Goal: Communication & Community: Connect with others

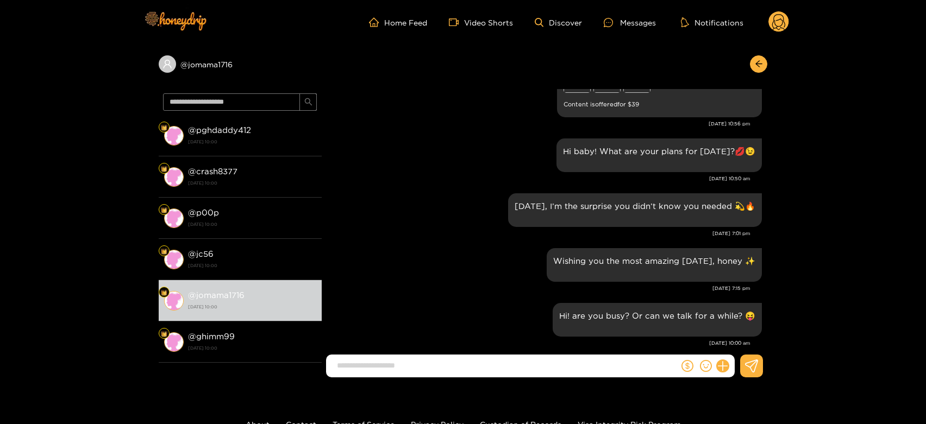
scroll to position [1698, 0]
click at [774, 23] on circle at bounding box center [778, 21] width 21 height 21
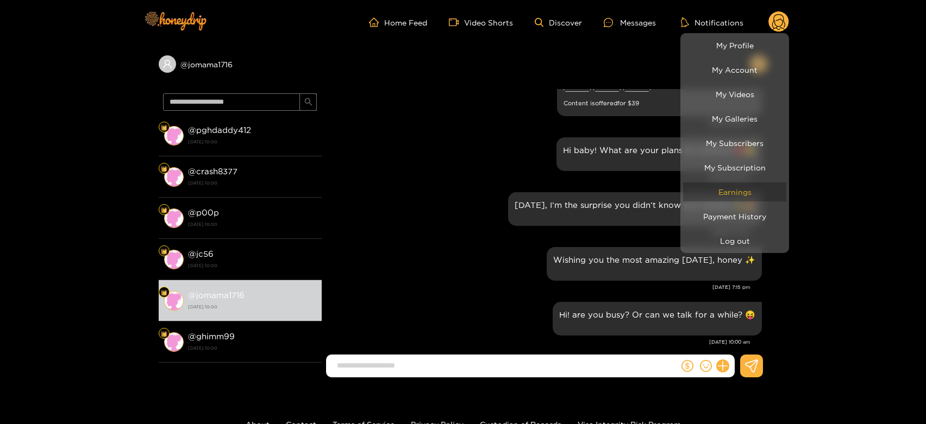
click at [736, 183] on link "Earnings" at bounding box center [734, 192] width 103 height 19
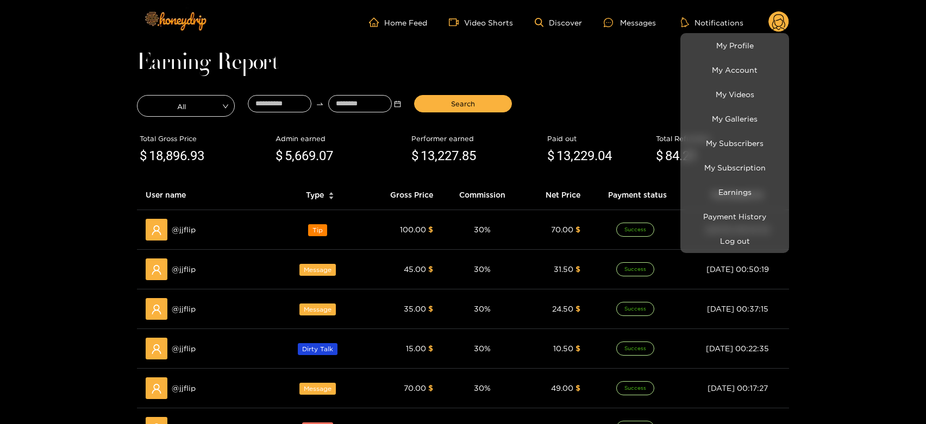
click at [196, 235] on div at bounding box center [463, 212] width 926 height 424
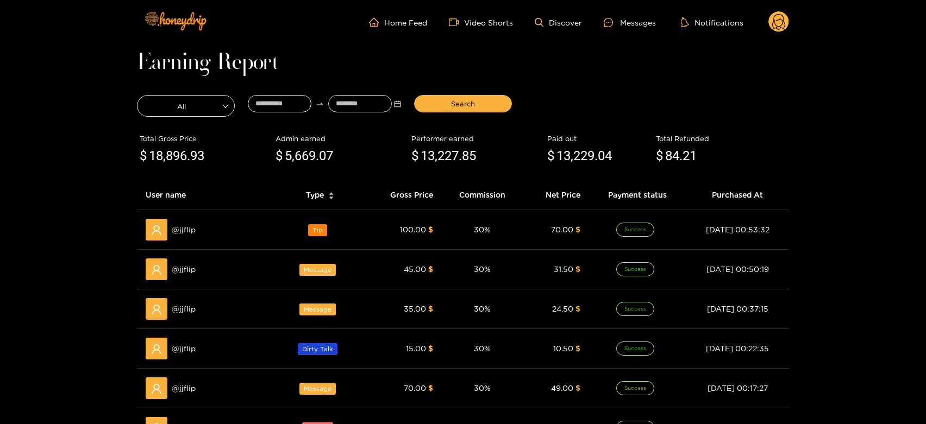
click at [196, 235] on div "@ jjflip" at bounding box center [206, 230] width 120 height 22
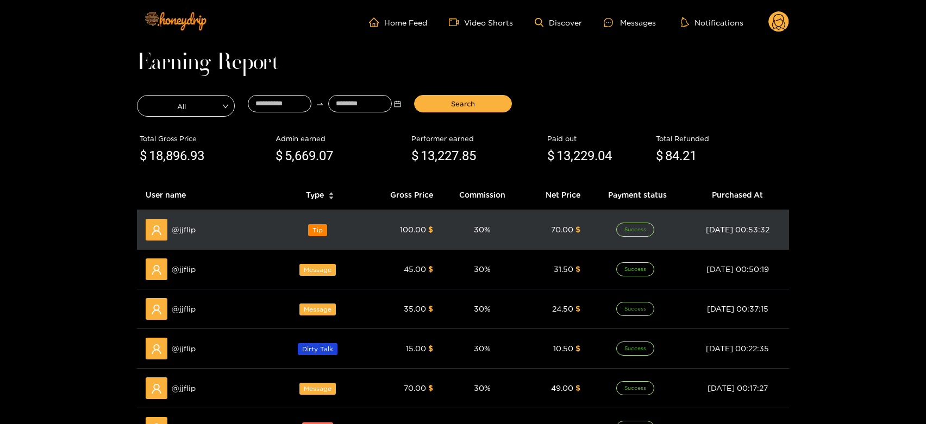
click at [191, 234] on span "@ jjflip" at bounding box center [184, 230] width 24 height 12
copy span "jjflip"
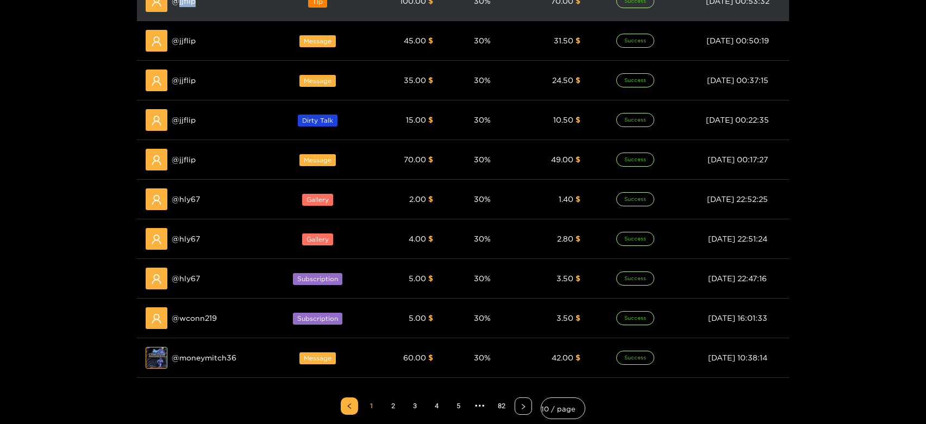
scroll to position [241, 0]
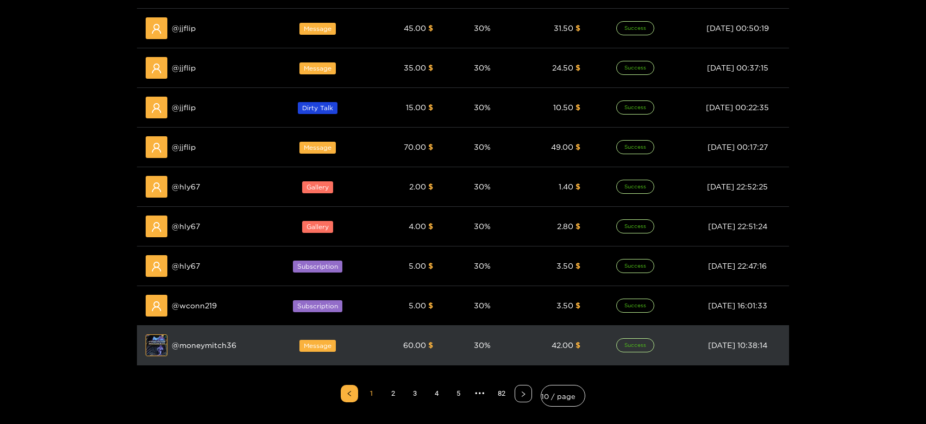
click at [198, 342] on span "@ moneymitch36" at bounding box center [204, 346] width 65 height 12
copy span "moneymitch36"
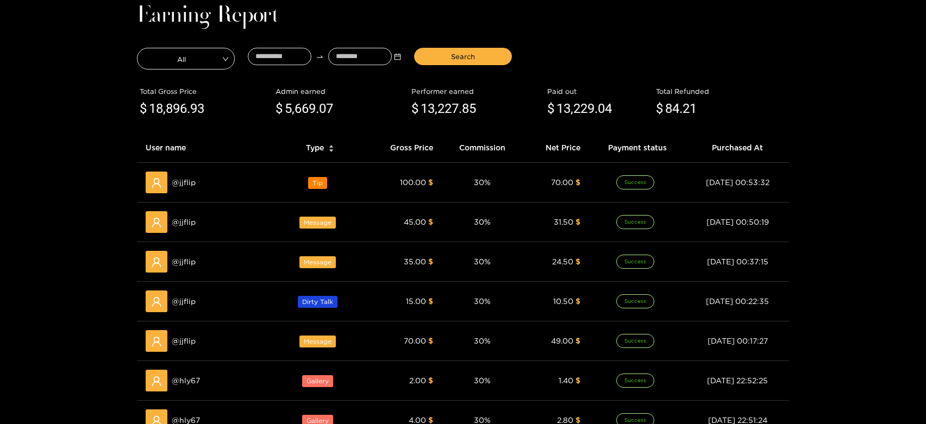
scroll to position [0, 0]
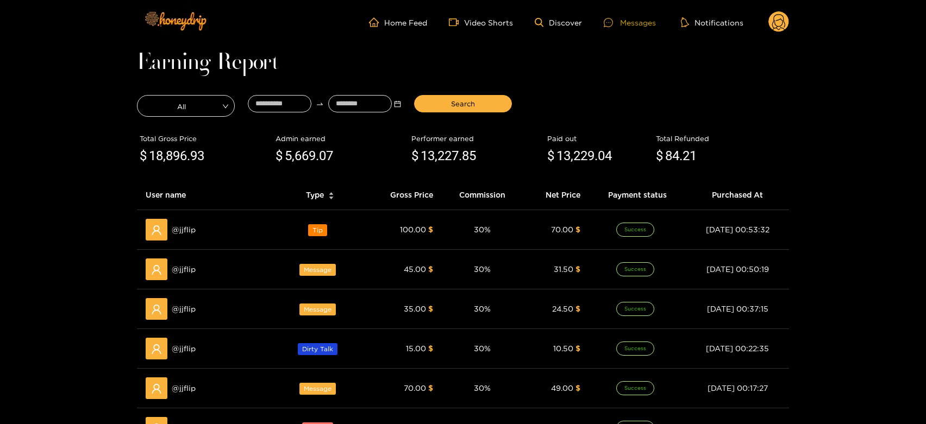
click at [622, 24] on div "Messages" at bounding box center [630, 22] width 52 height 12
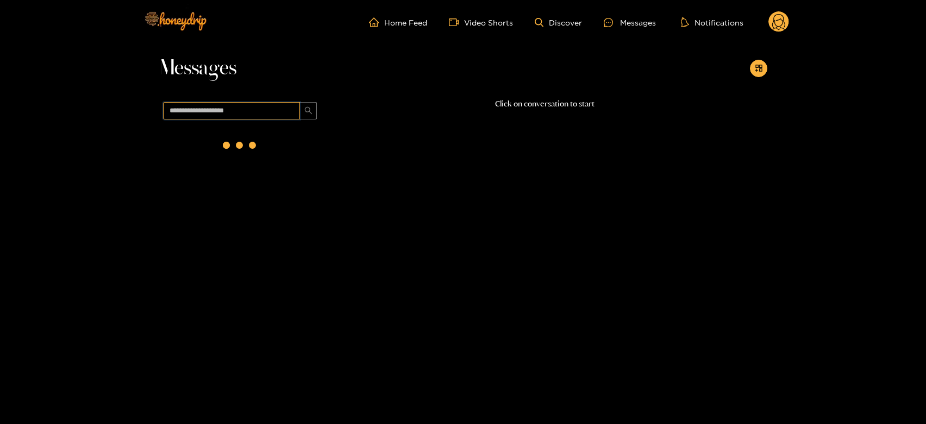
click at [266, 114] on input "text" at bounding box center [231, 110] width 137 height 17
paste input "**********"
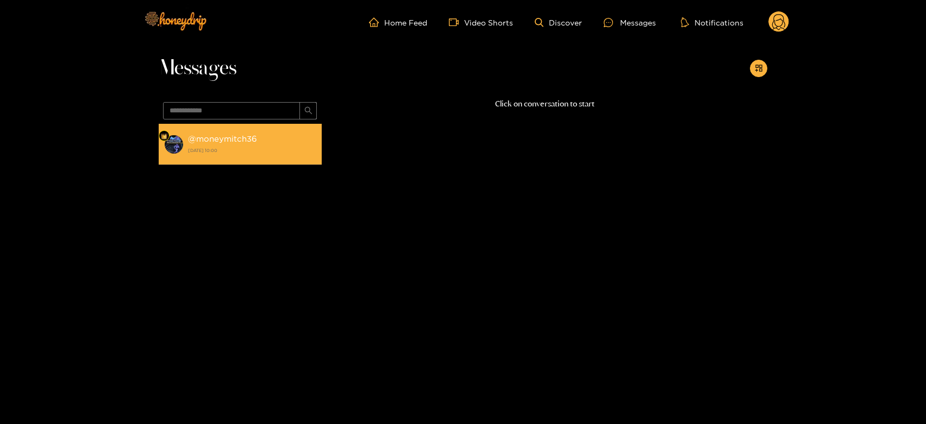
click at [278, 128] on li "@ moneymitch36 [DATE] 10:00" at bounding box center [240, 144] width 163 height 41
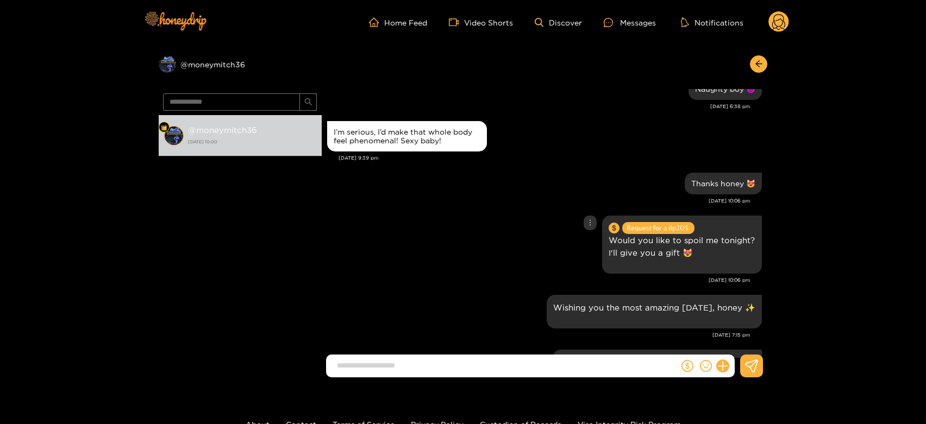
scroll to position [1108, 0]
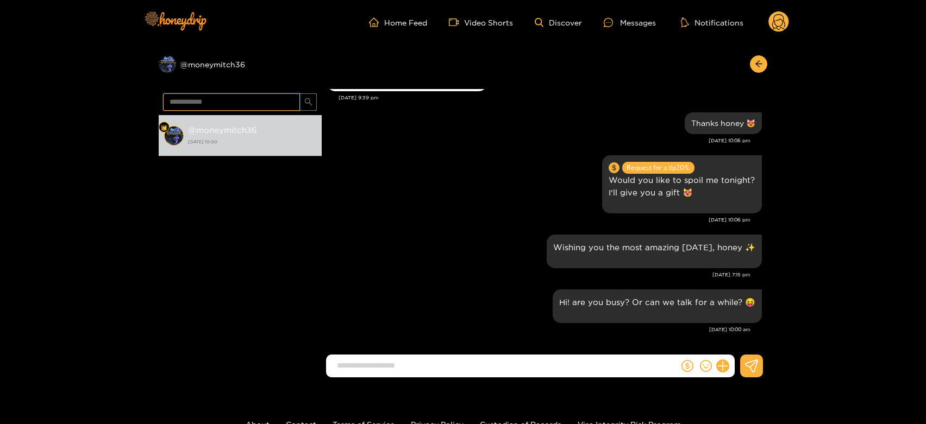
click at [207, 104] on input "**********" at bounding box center [231, 101] width 137 height 17
paste input "text"
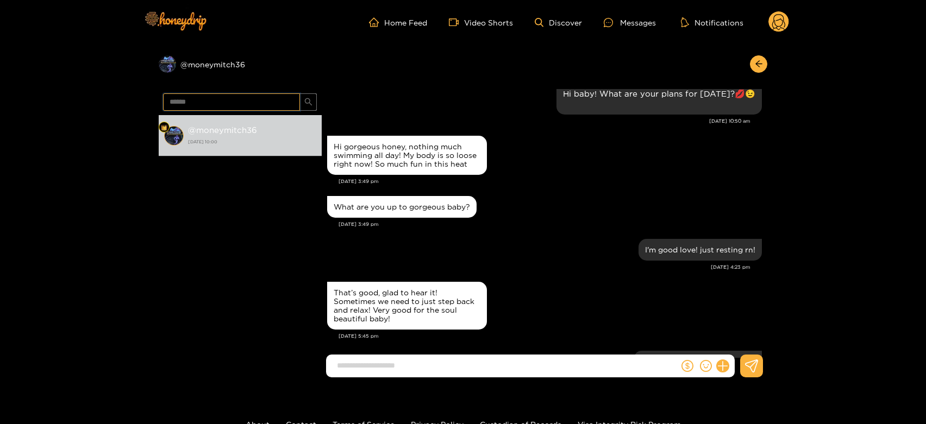
scroll to position [625, 0]
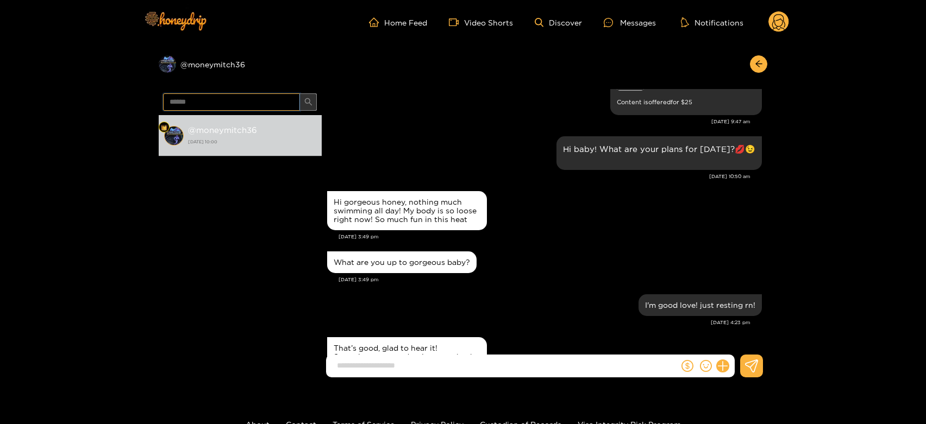
click at [312, 98] on button "button" at bounding box center [307, 101] width 17 height 17
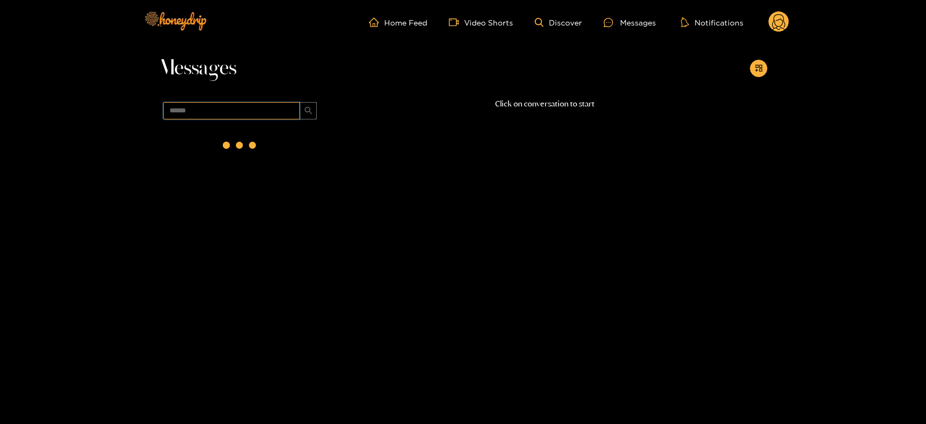
scroll to position [0, 0]
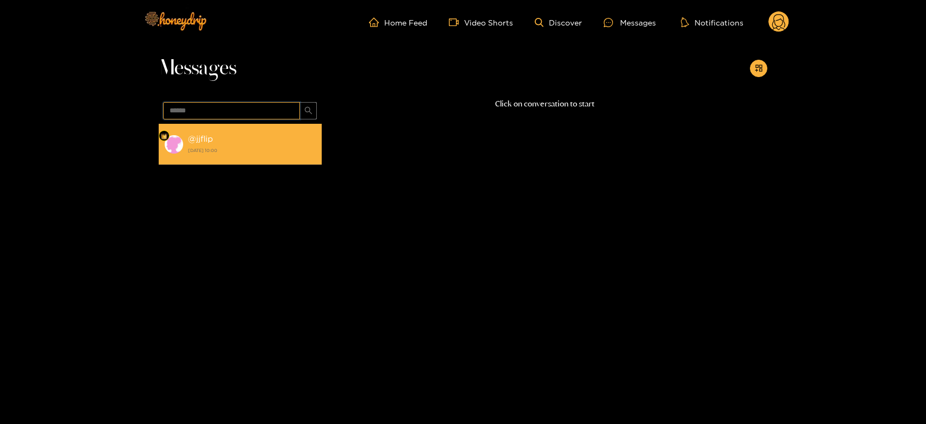
type input "******"
click at [232, 150] on strong "[DATE] 10:00" at bounding box center [252, 151] width 128 height 10
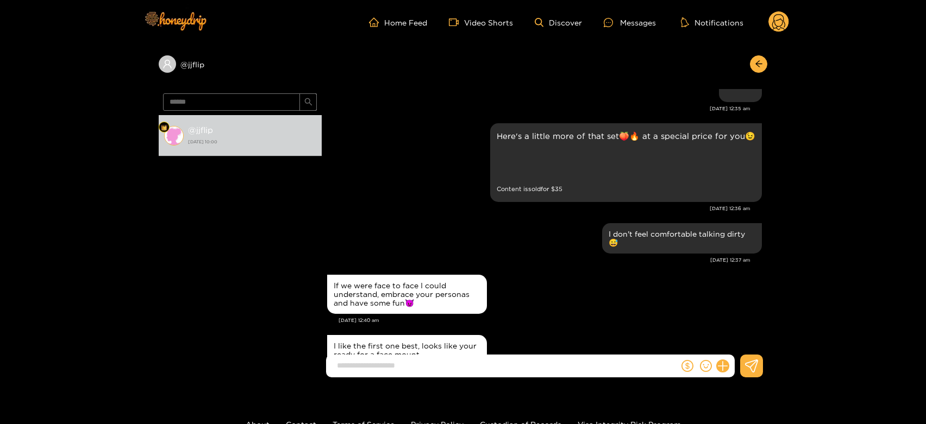
scroll to position [2052, 0]
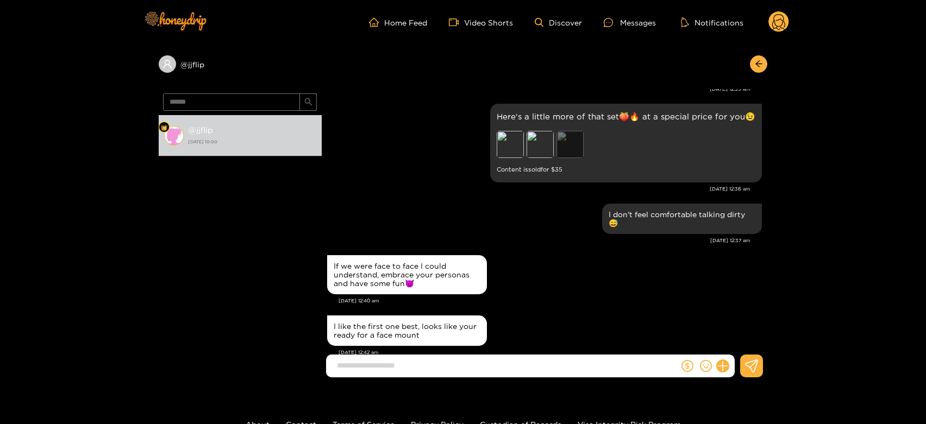
click at [561, 138] on div "Preview" at bounding box center [569, 144] width 27 height 27
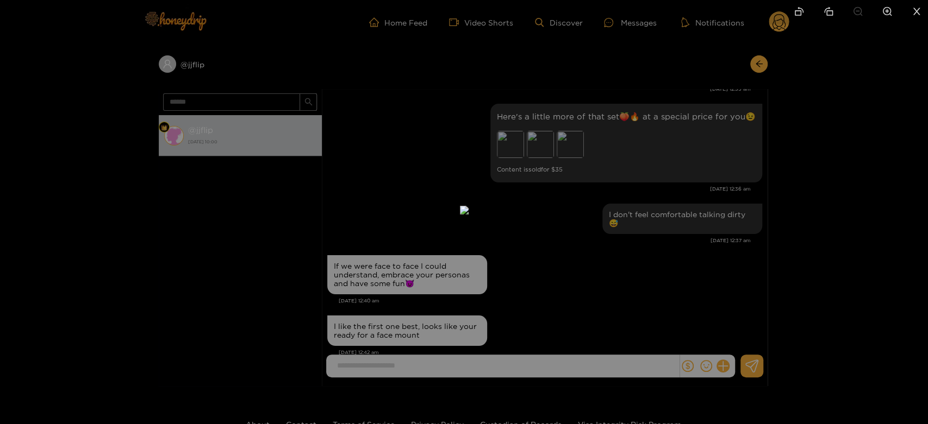
click at [628, 155] on div at bounding box center [464, 212] width 928 height 424
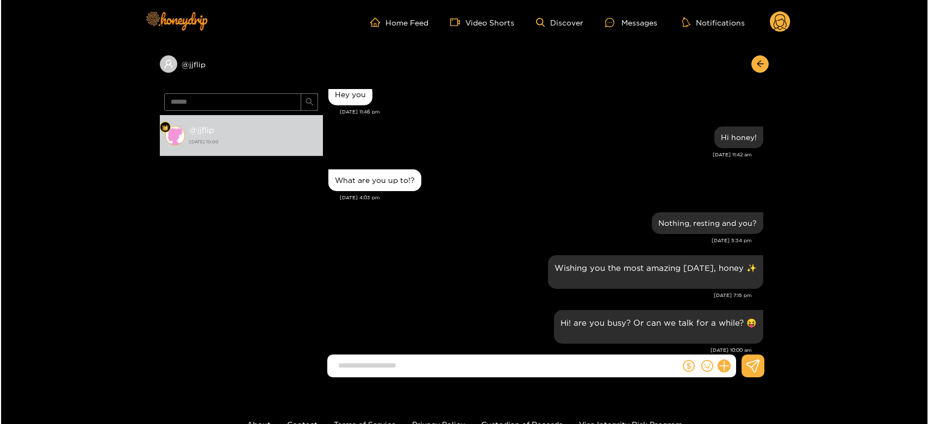
scroll to position [2926, 0]
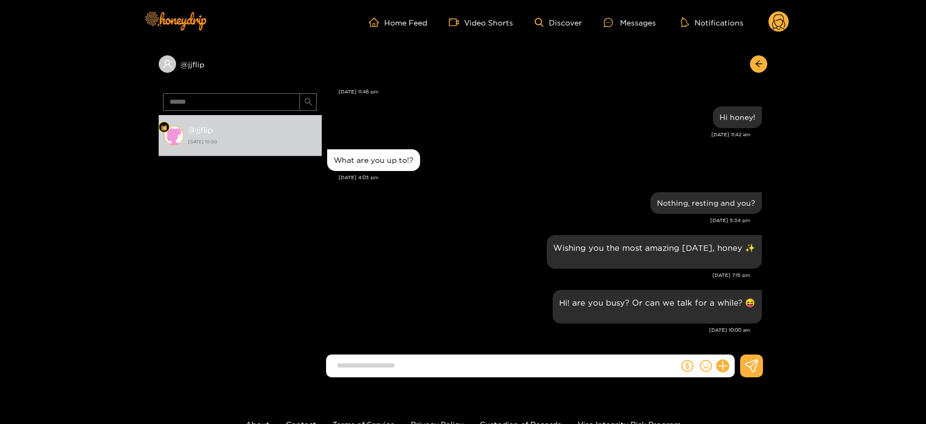
click at [781, 16] on circle at bounding box center [778, 21] width 21 height 21
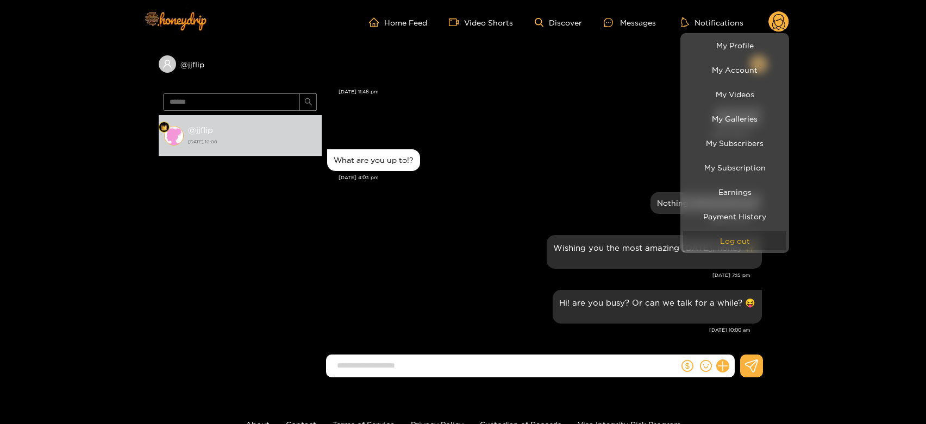
click at [737, 241] on button "Log out" at bounding box center [734, 240] width 103 height 19
